Goal: Information Seeking & Learning: Check status

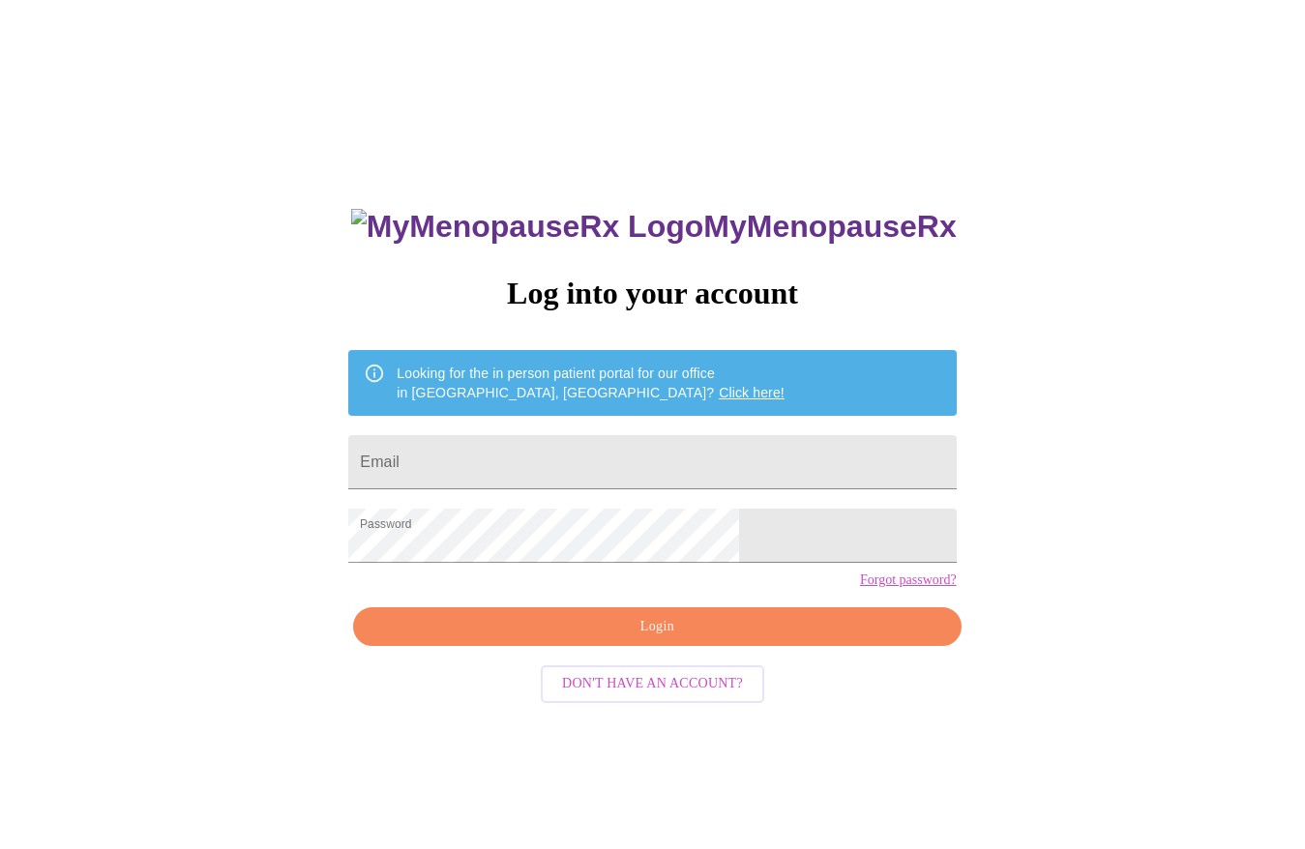
click at [913, 517] on div "MyMenopauseRx Log into your account Looking for the in person patient portal fo…" at bounding box center [652, 517] width 1289 height 1019
click at [664, 639] on span "Login" at bounding box center [656, 627] width 563 height 24
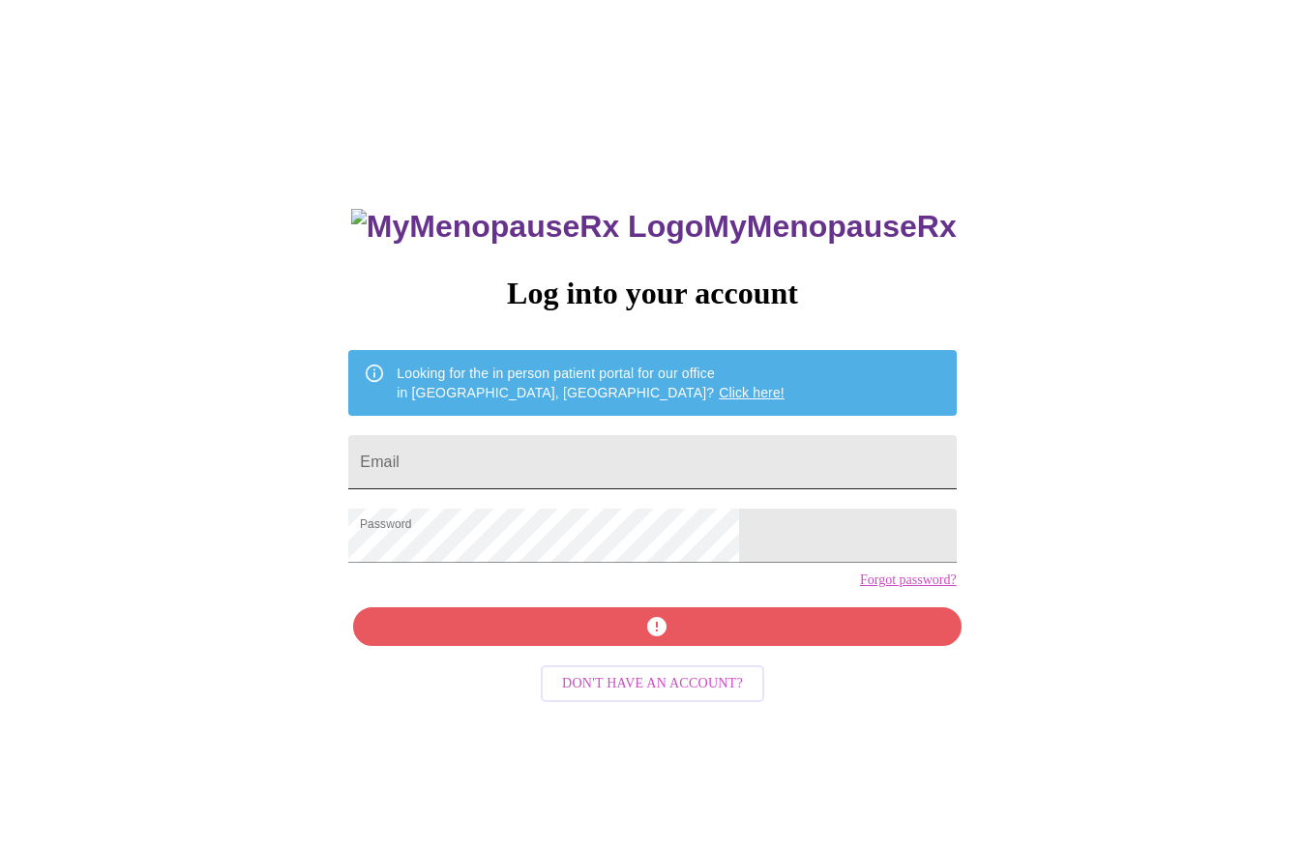
click at [548, 470] on input "Email" at bounding box center [651, 462] width 607 height 54
type input "jktomka@gmail.com"
click at [639, 664] on div "MyMenopauseRx Log into your account Looking for the in person patient portal fo…" at bounding box center [652, 602] width 646 height 849
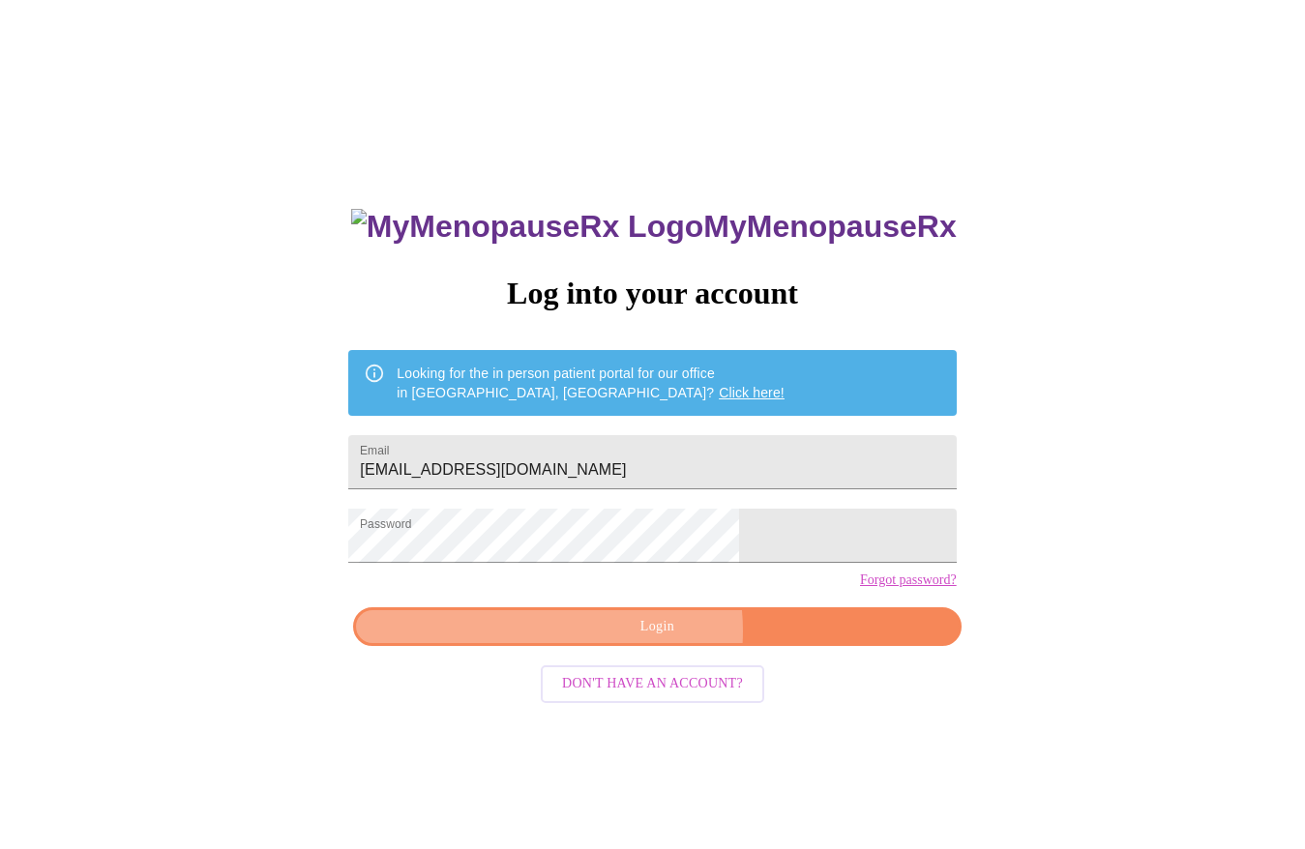
click at [639, 639] on span "Login" at bounding box center [656, 627] width 563 height 24
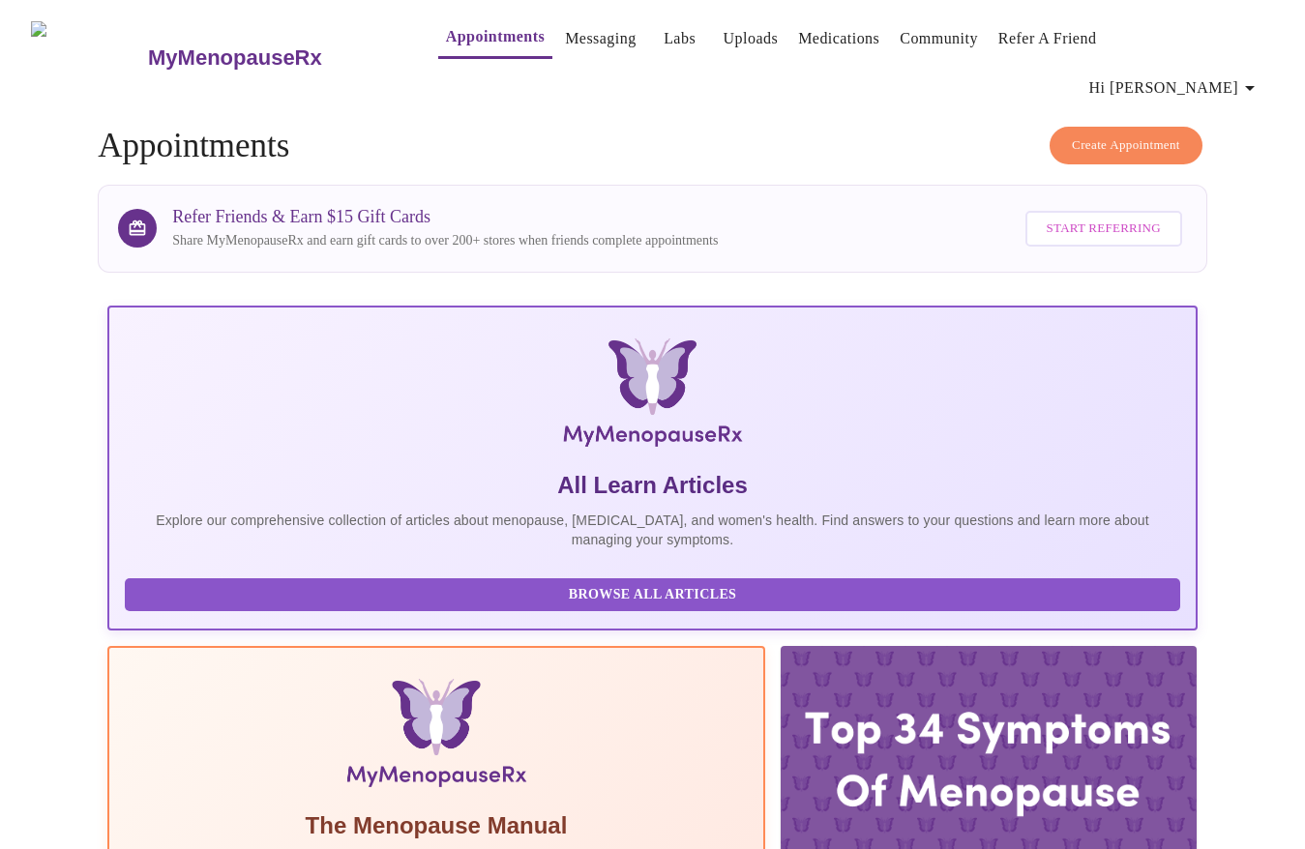
click at [663, 43] on link "Labs" at bounding box center [679, 38] width 32 height 27
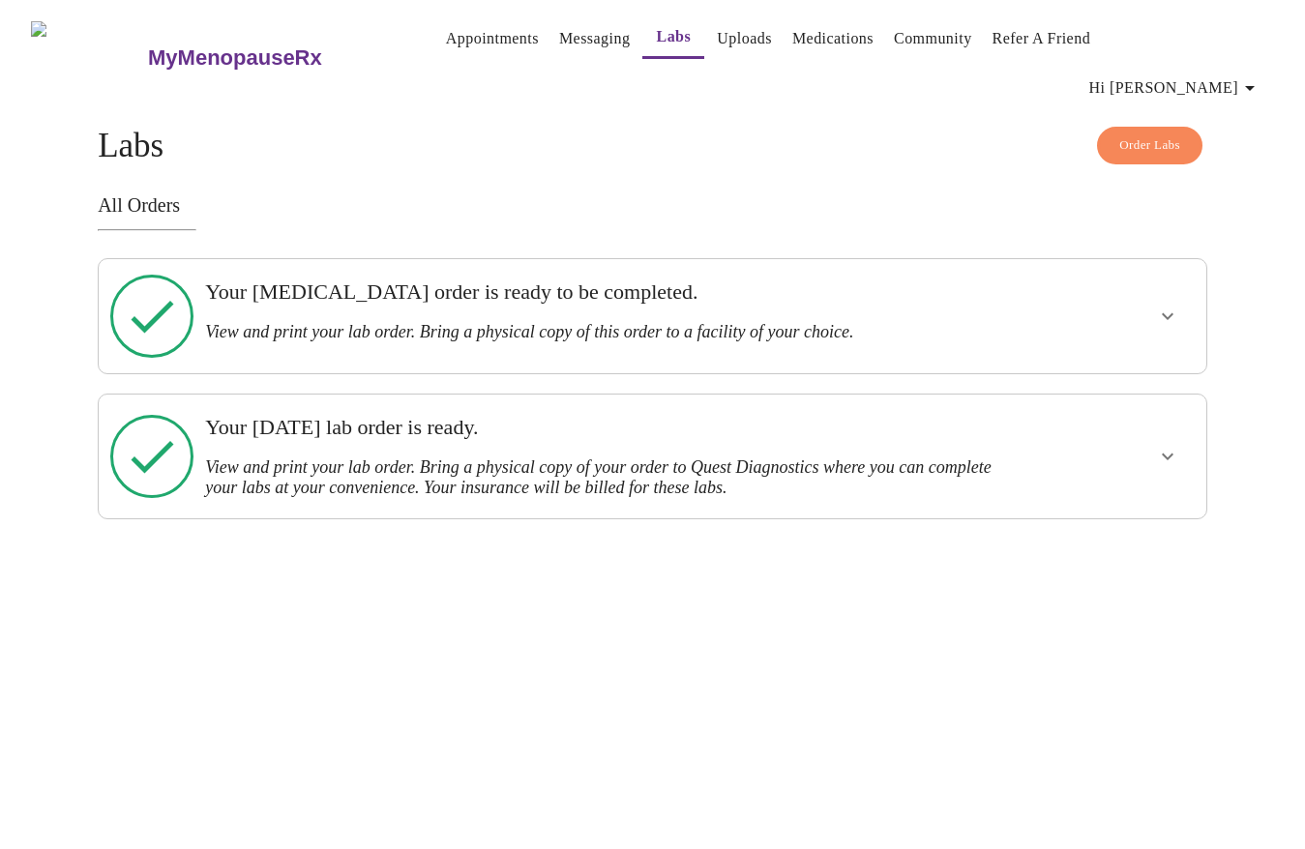
click at [1163, 305] on icon "show more" at bounding box center [1167, 316] width 23 height 23
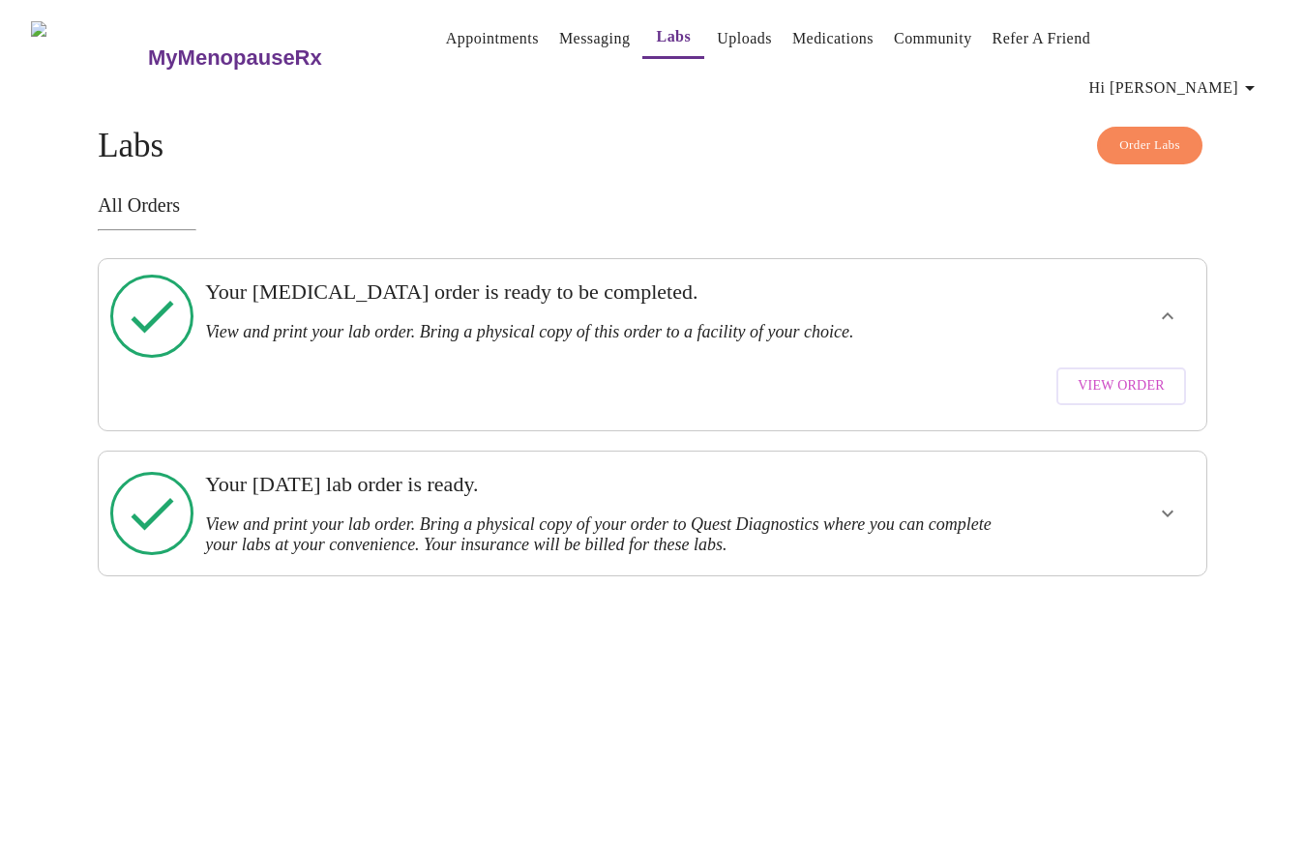
click at [1137, 374] on span "View Order" at bounding box center [1120, 386] width 87 height 24
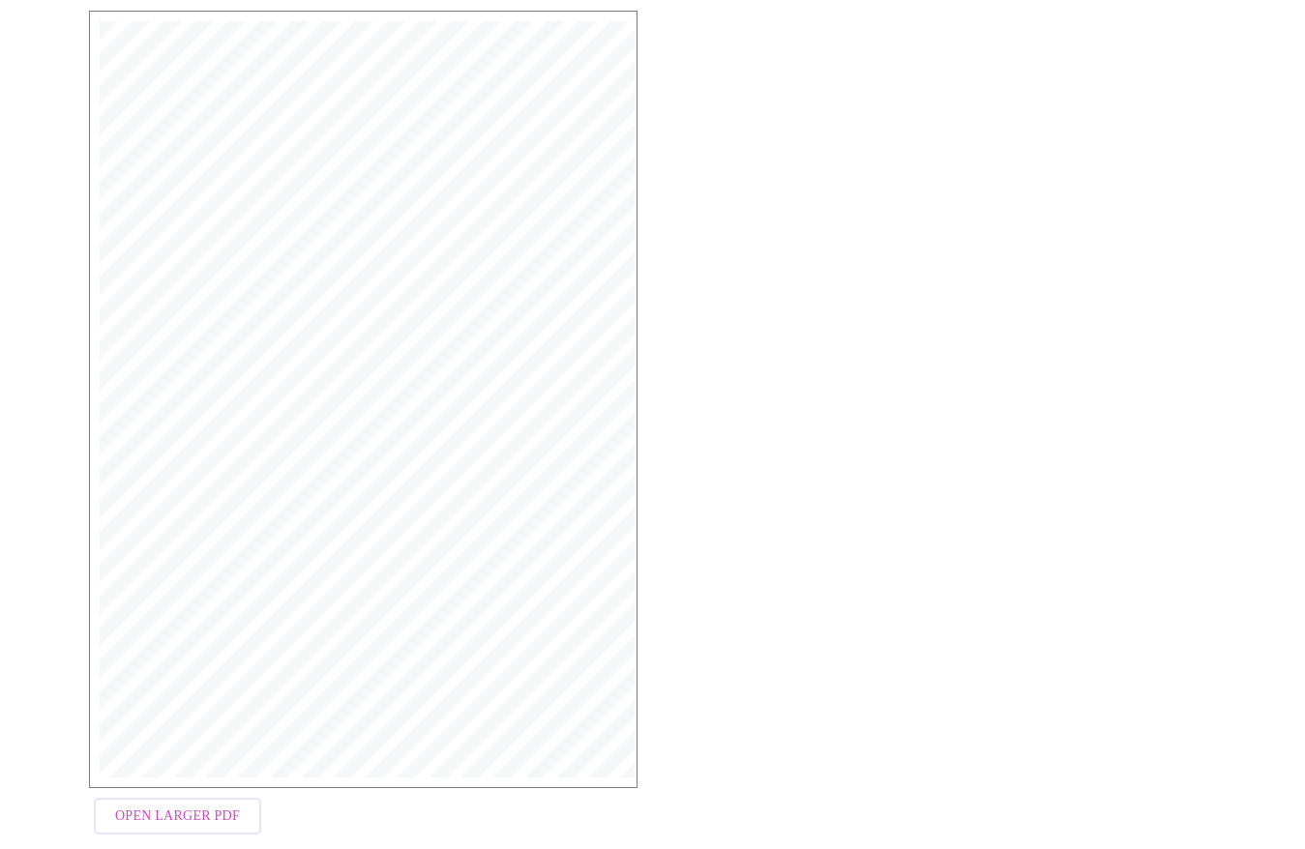
scroll to position [310, 0]
click at [143, 806] on span "Open Larger PDF" at bounding box center [177, 818] width 125 height 24
